Goal: Task Accomplishment & Management: Manage account settings

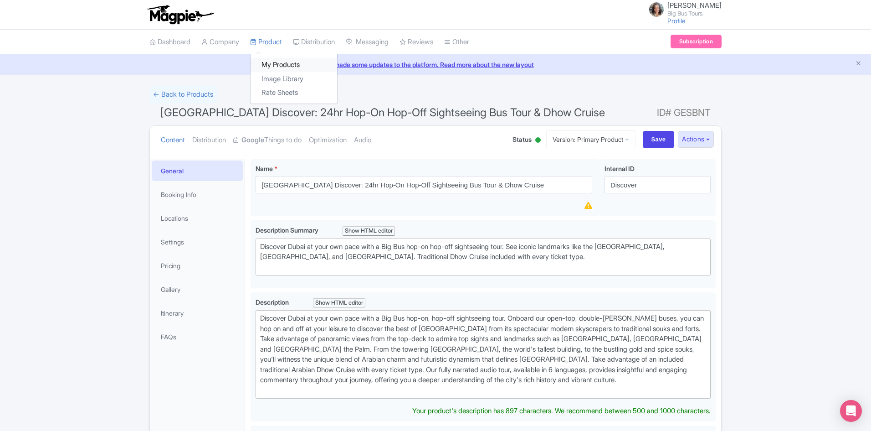
drag, startPoint x: 275, startPoint y: 41, endPoint x: 286, endPoint y: 67, distance: 28.2
click at [275, 41] on link "Product" at bounding box center [266, 42] width 32 height 25
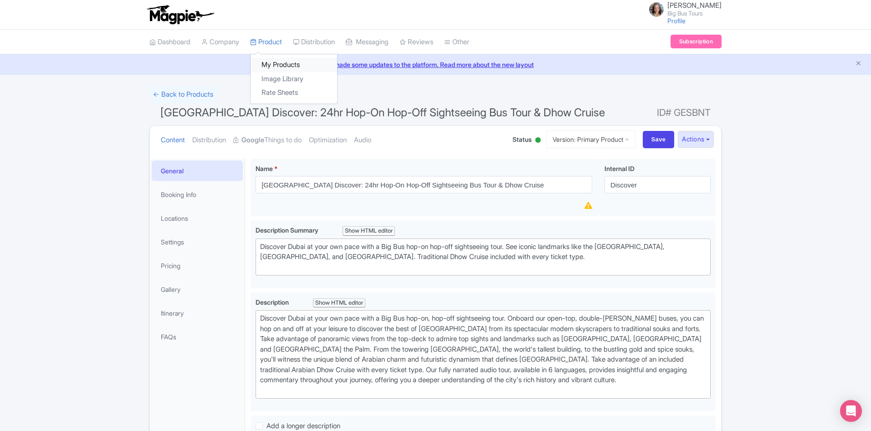
click at [283, 60] on link "My Products" at bounding box center [294, 65] width 87 height 14
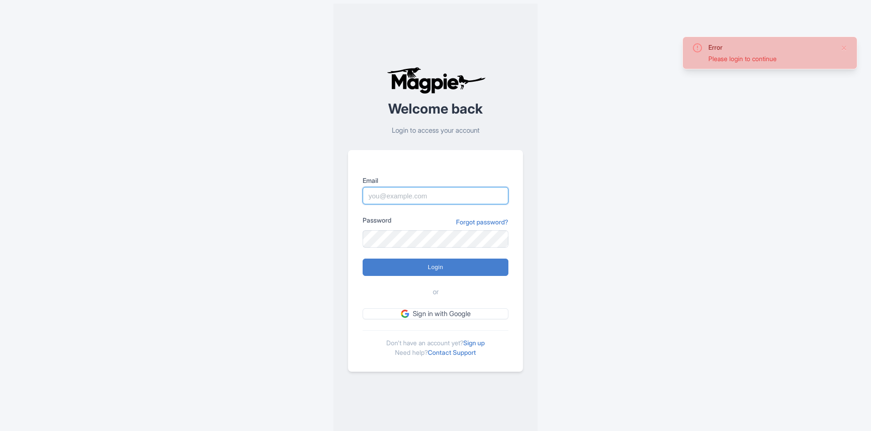
click at [435, 196] on input "Email" at bounding box center [436, 195] width 146 height 17
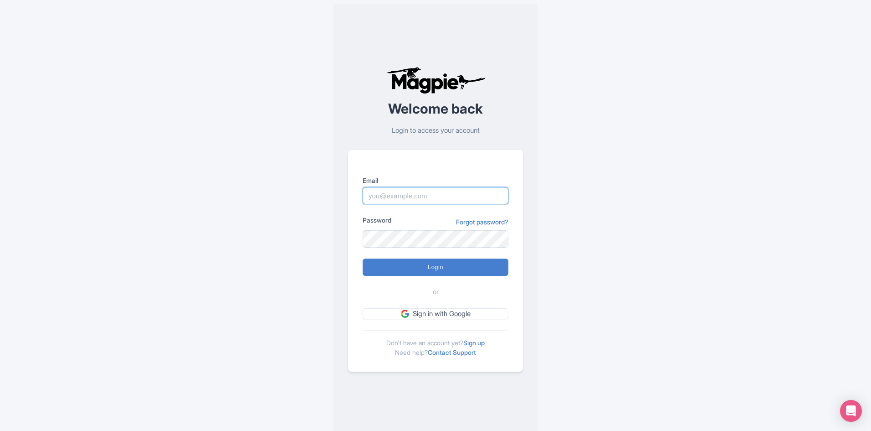
click at [363, 258] on input "Login" at bounding box center [436, 266] width 146 height 17
type input "Logging in..."
type input "[EMAIL_ADDRESS][DOMAIN_NAME]"
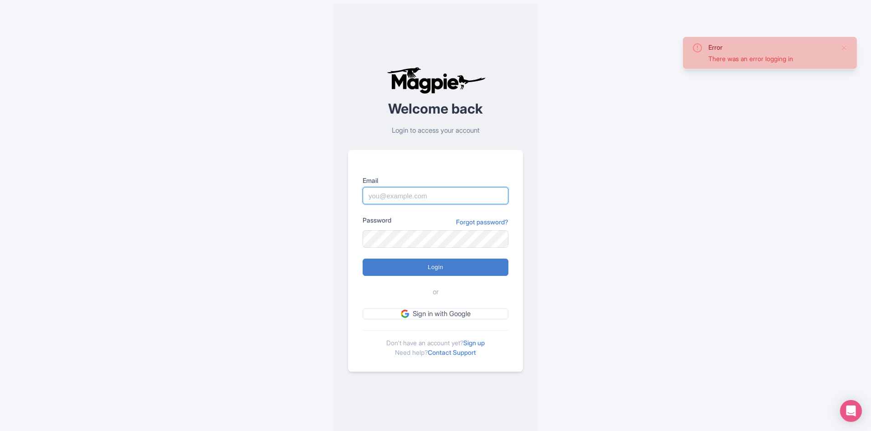
click at [428, 200] on input "Email" at bounding box center [436, 195] width 146 height 17
type input "[EMAIL_ADDRESS][DOMAIN_NAME]"
drag, startPoint x: 453, startPoint y: 266, endPoint x: 459, endPoint y: 267, distance: 6.1
click at [453, 266] on input "Login" at bounding box center [436, 266] width 146 height 17
type input "Logging in..."
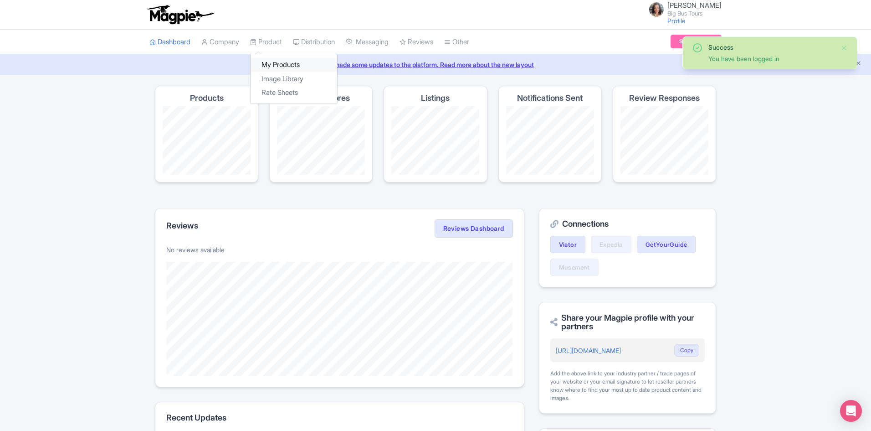
drag, startPoint x: 280, startPoint y: 60, endPoint x: 289, endPoint y: 70, distance: 13.9
click at [280, 61] on link "My Products" at bounding box center [294, 65] width 87 height 14
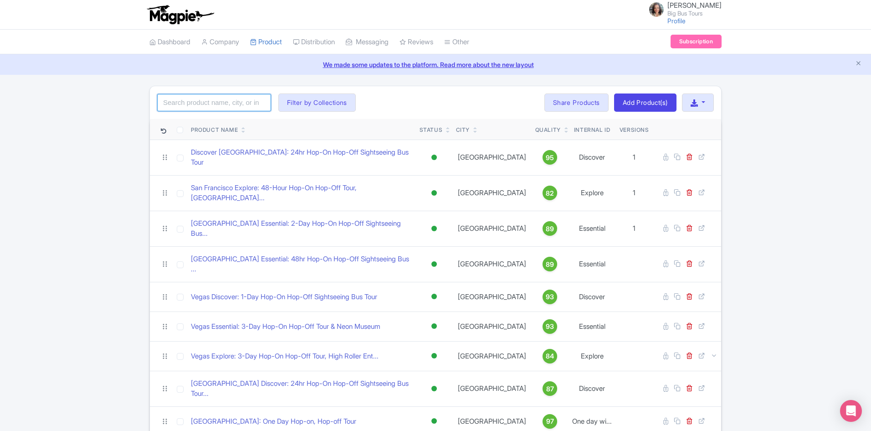
click at [208, 102] on input "search" at bounding box center [214, 102] width 114 height 17
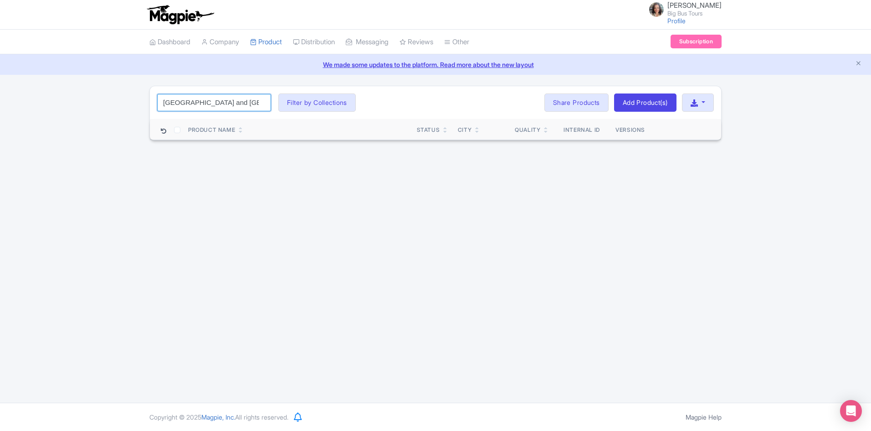
type input "[GEOGRAPHIC_DATA] and [GEOGRAPHIC_DATA]"
click button "Search" at bounding box center [0, 0] width 0 height 0
